Goal: Transaction & Acquisition: Purchase product/service

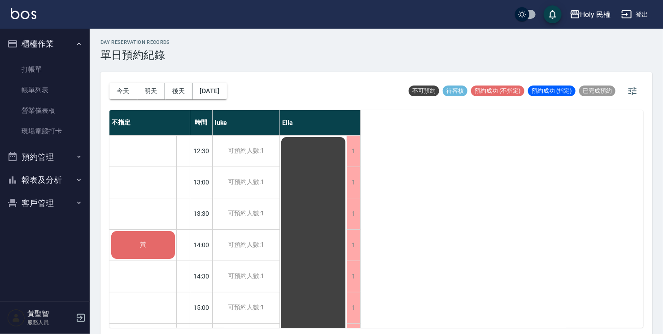
scroll to position [90, 0]
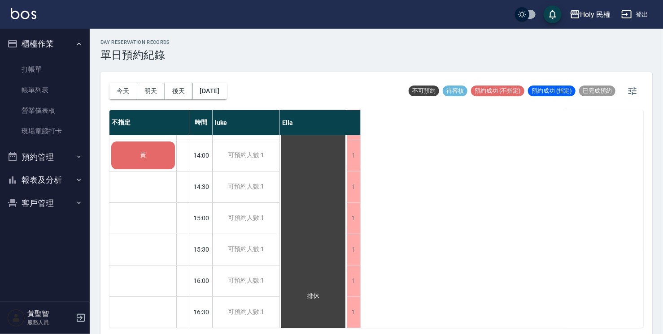
click at [149, 157] on div "黃" at bounding box center [143, 155] width 66 height 30
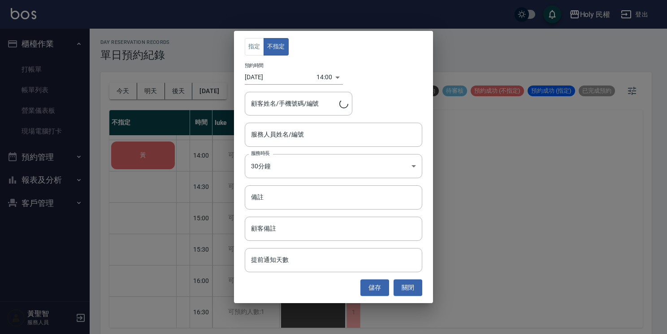
type input "黃/0901193712/"
click at [308, 139] on input "服務人員姓名/編號" at bounding box center [333, 135] width 169 height 16
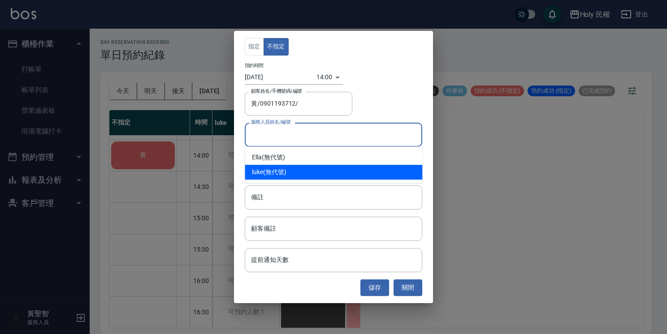
click at [279, 173] on div "luke (無代號)" at bounding box center [334, 172] width 178 height 15
type input "luke(無代號)"
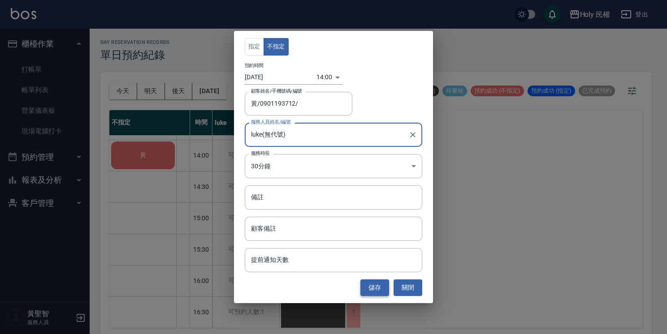
click at [367, 287] on button "儲存" at bounding box center [374, 288] width 29 height 17
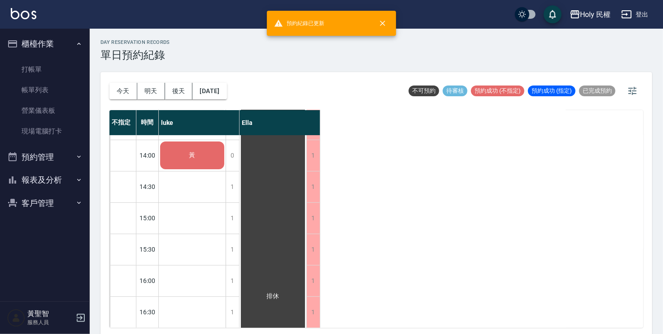
click at [192, 155] on span "黃" at bounding box center [192, 156] width 10 height 8
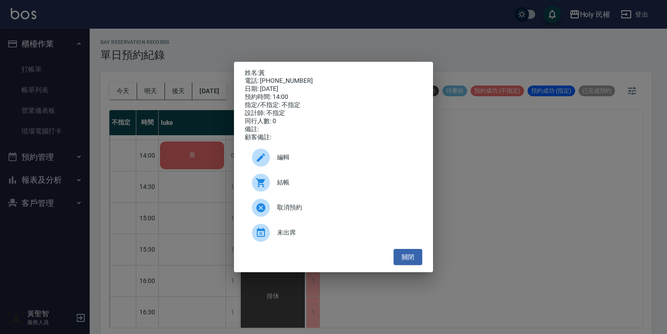
click at [284, 187] on span "結帳" at bounding box center [346, 182] width 138 height 9
click at [412, 257] on button "關閉" at bounding box center [408, 257] width 29 height 17
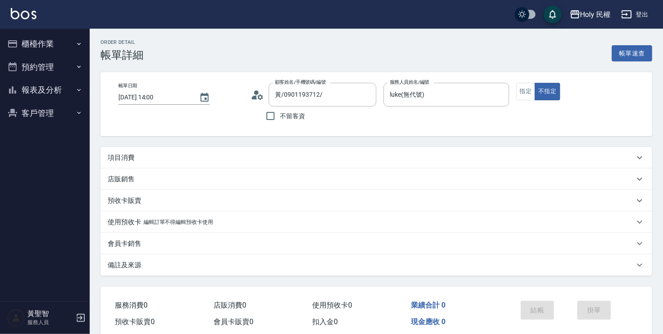
click at [251, 160] on div "項目消費" at bounding box center [371, 157] width 526 height 9
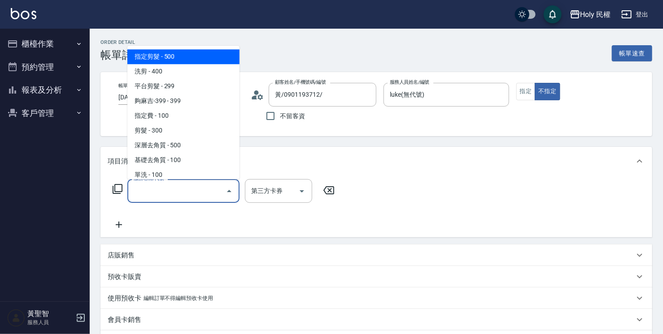
click at [162, 193] on input "服務名稱/代號" at bounding box center [176, 191] width 91 height 16
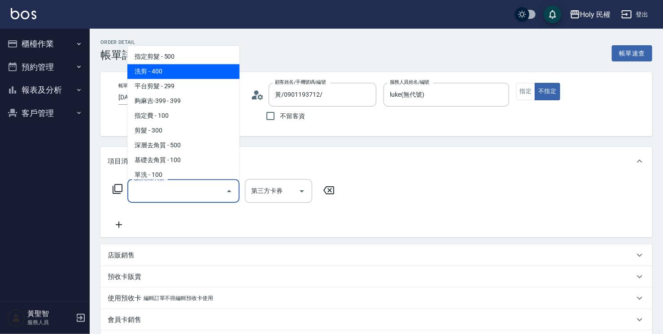
click at [158, 76] on span "洗剪 - 400" at bounding box center [183, 71] width 112 height 15
type input "洗剪(3)"
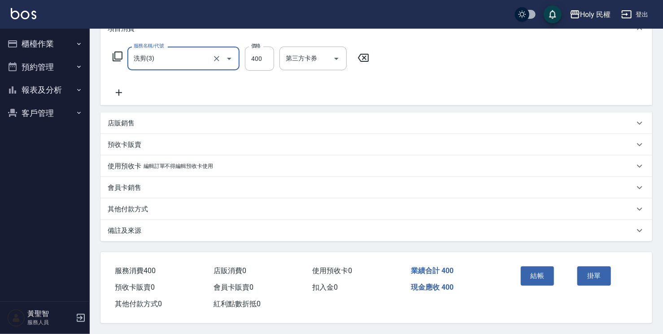
scroll to position [135, 0]
click at [539, 271] on button "結帳" at bounding box center [537, 276] width 34 height 19
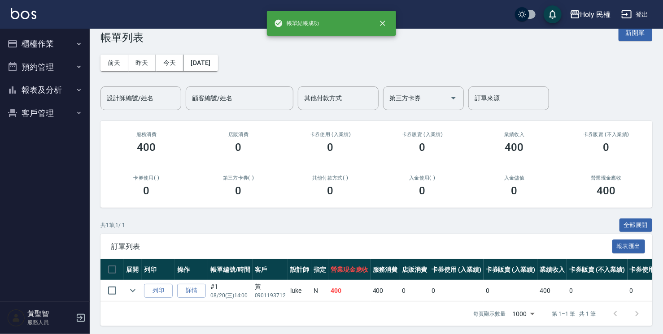
scroll to position [26, 0]
